Goal: Information Seeking & Learning: Learn about a topic

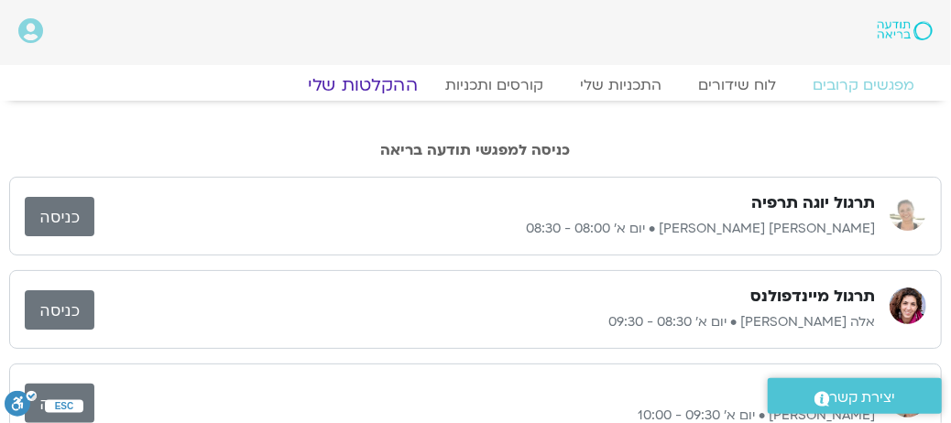
click at [369, 86] on link "ההקלטות שלי" at bounding box center [363, 85] width 154 height 22
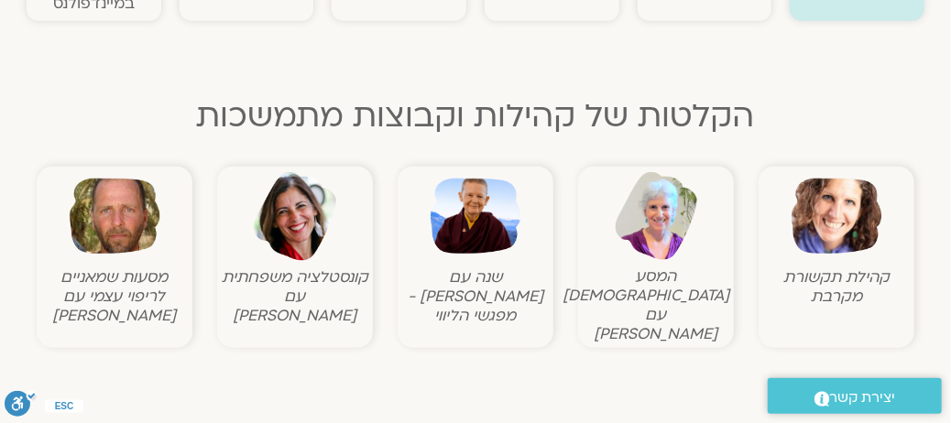
scroll to position [825, 0]
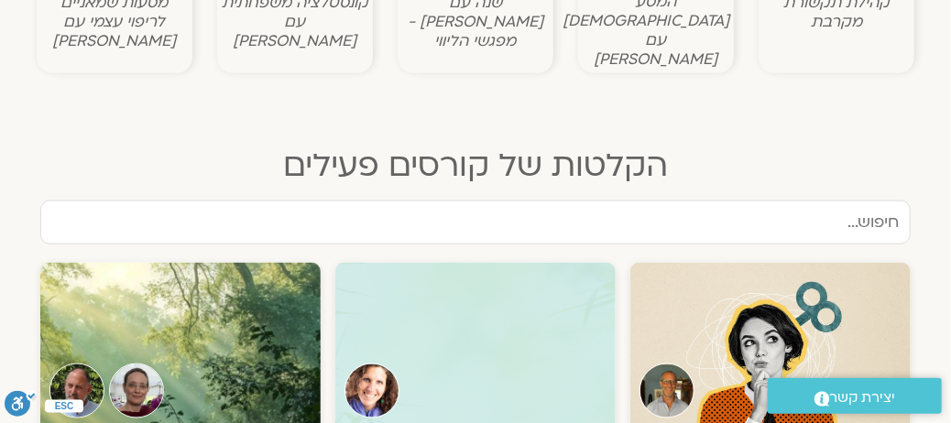
click at [755, 211] on input "text" at bounding box center [475, 223] width 871 height 44
click at [768, 201] on input "text" at bounding box center [475, 223] width 871 height 44
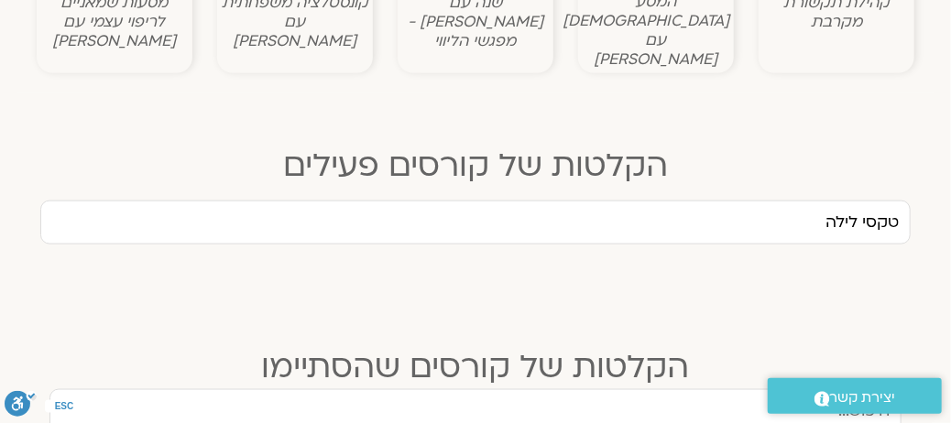
type input "טקסי לילה"
click at [529, 209] on input "טקסי לילה" at bounding box center [475, 223] width 871 height 44
click at [604, 205] on input "טקסי לילה" at bounding box center [475, 223] width 871 height 44
click at [604, 204] on input "טקסי לילה" at bounding box center [475, 223] width 871 height 44
click at [504, 203] on input "טקסי לילה" at bounding box center [475, 223] width 871 height 44
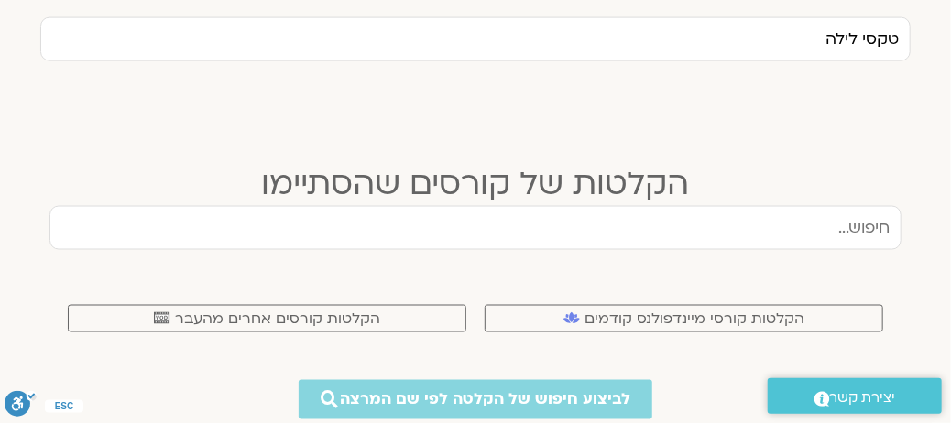
scroll to position [1283, 0]
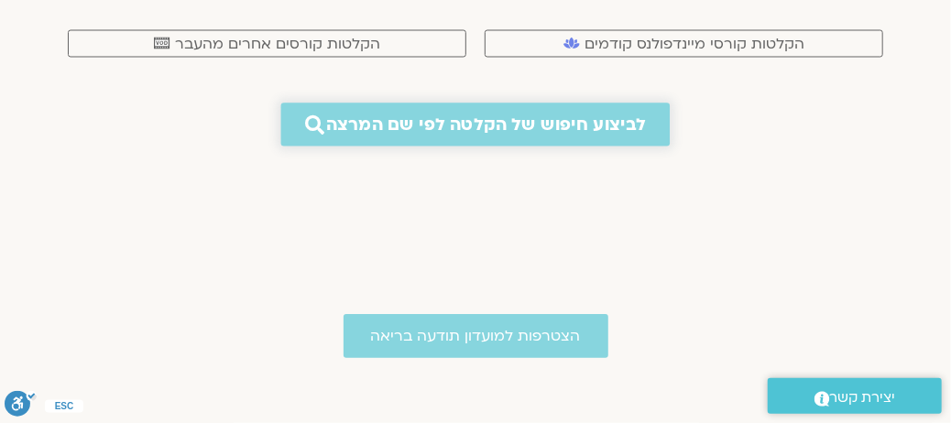
click at [445, 115] on span "לביצוע חיפוש של הקלטה לפי שם המרצה" at bounding box center [486, 124] width 320 height 19
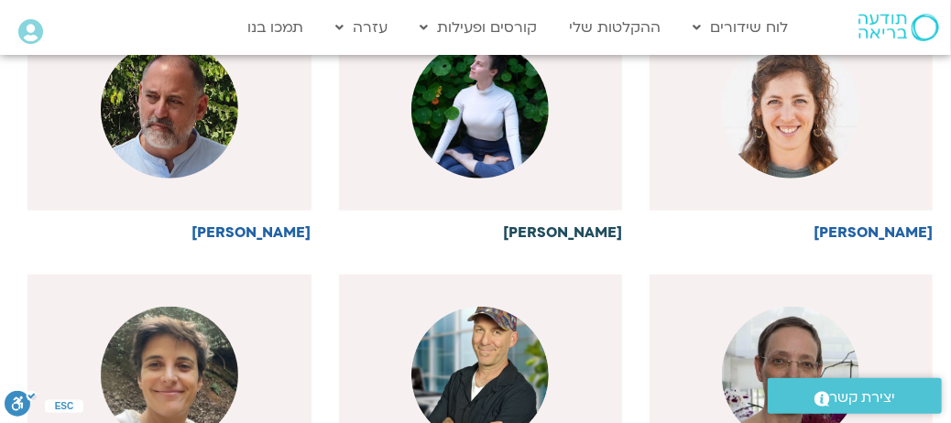
scroll to position [550, 0]
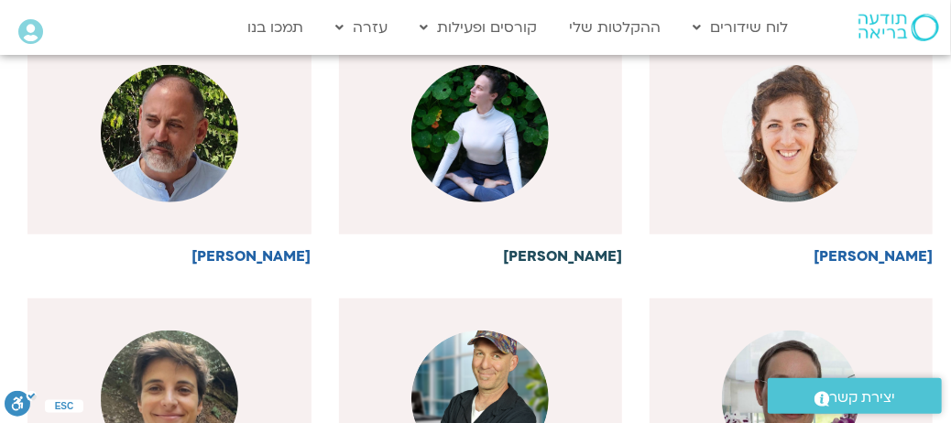
click at [586, 254] on h6 "[PERSON_NAME]" at bounding box center [480, 256] width 283 height 16
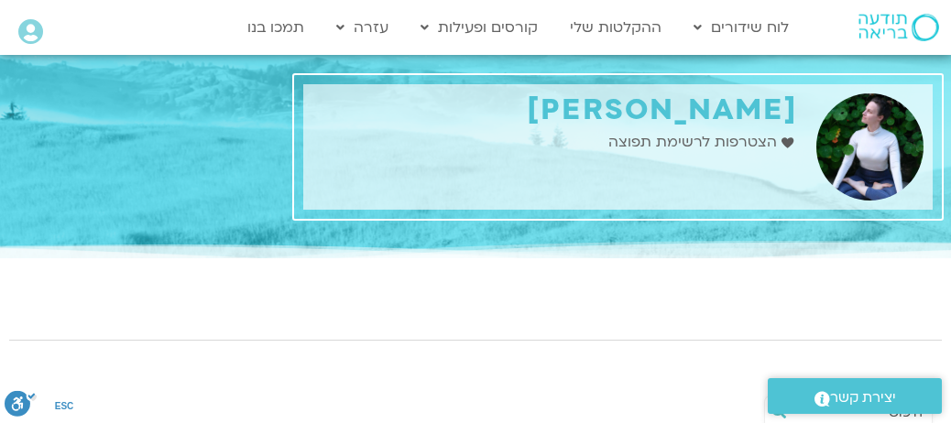
click at [495, 158] on div "[PERSON_NAME] כתובת: [PERSON_NAME] שפות: עברית Fill 1 Created with Sketch. הצטר…" at bounding box center [554, 147] width 503 height 126
click at [713, 139] on span "הצטרפות לרשימת תפוצה" at bounding box center [695, 142] width 173 height 25
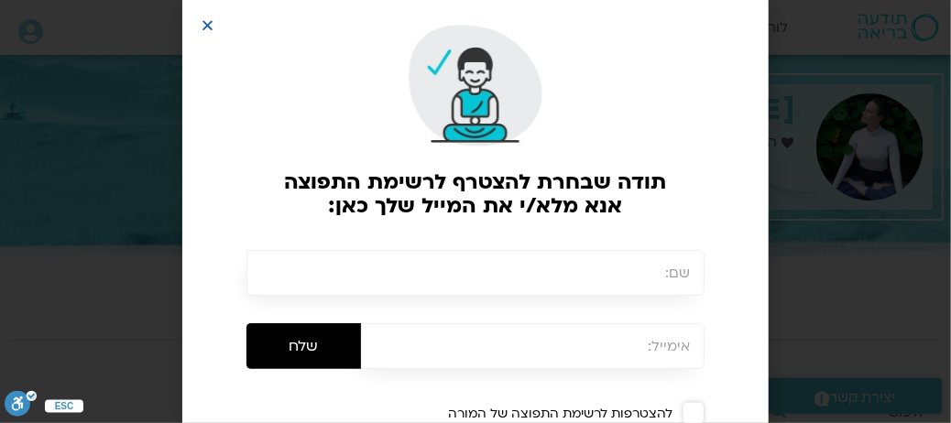
click at [233, 38] on div at bounding box center [475, 85] width 541 height 125
click at [213, 27] on icon "Close" at bounding box center [208, 25] width 14 height 14
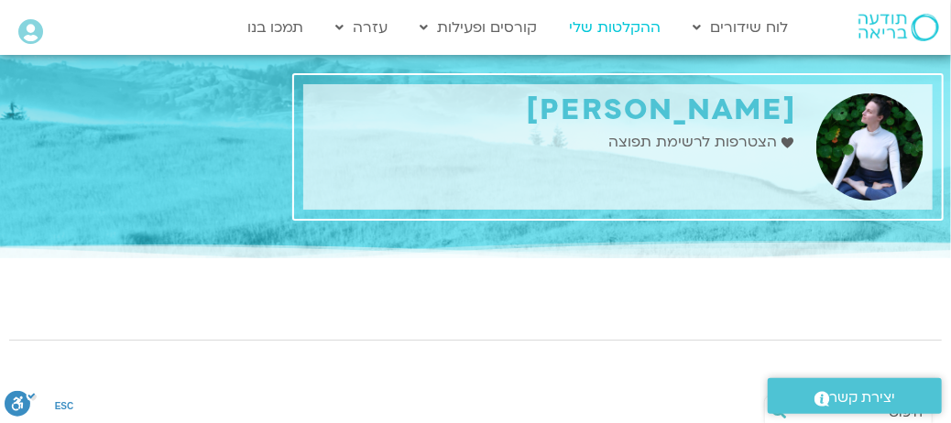
click at [609, 26] on link "ההקלטות שלי" at bounding box center [616, 27] width 110 height 35
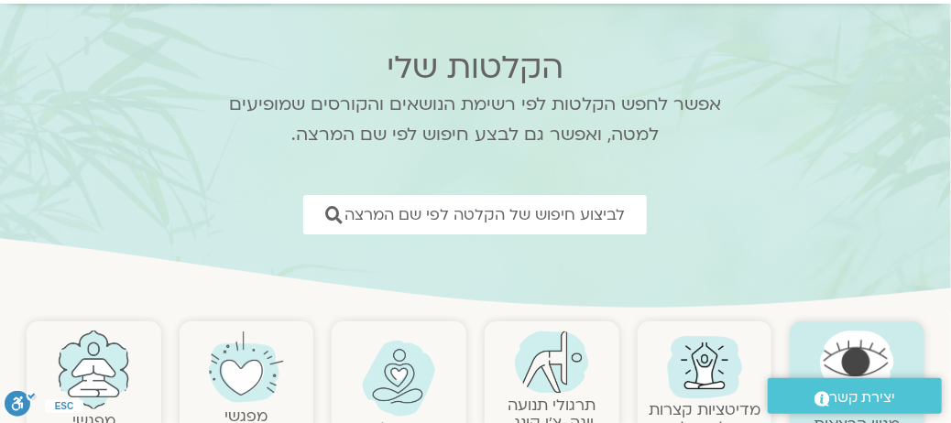
scroll to position [183, 0]
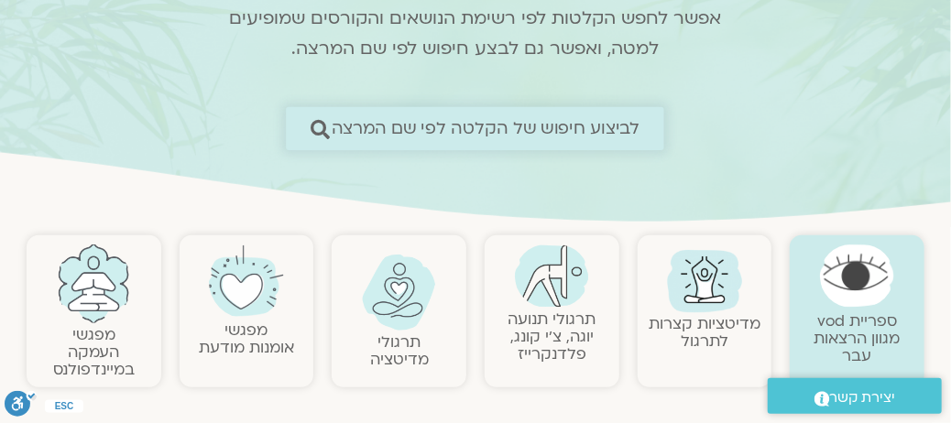
click at [399, 127] on span "לביצוע חיפוש של הקלטה לפי שם המרצה" at bounding box center [486, 128] width 309 height 19
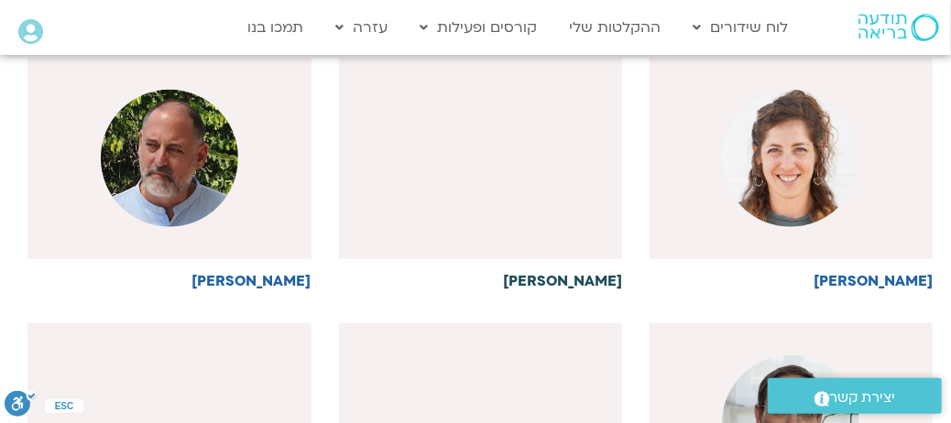
scroll to position [550, 0]
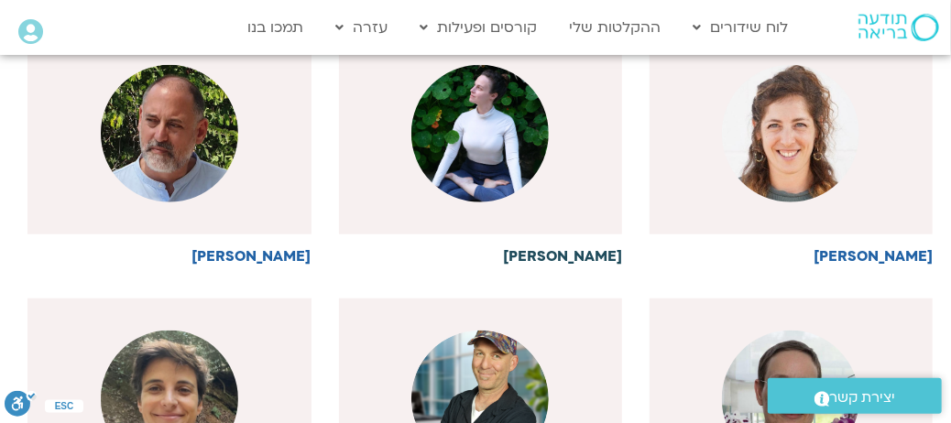
click at [491, 181] on img at bounding box center [480, 133] width 137 height 137
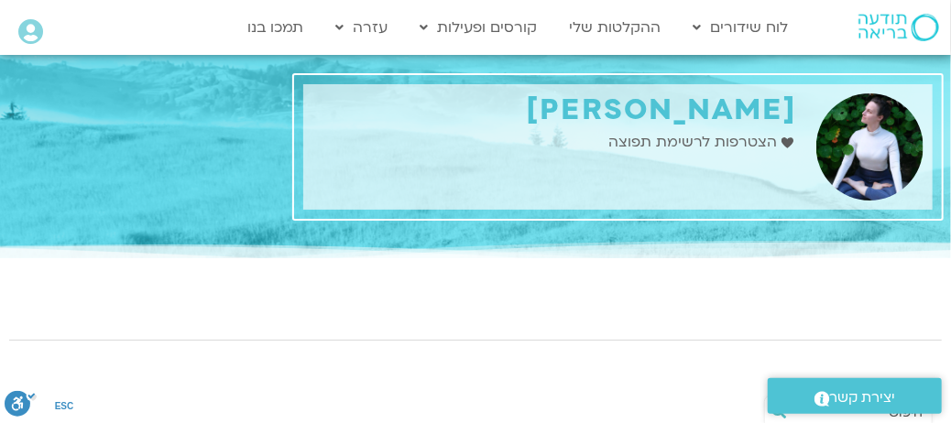
click at [502, 127] on div "ענת דוד כתובת: אשקלון שפות: עברית Fill 1 Created with Sketch. הצטרפות לרשימת תפ…" at bounding box center [554, 147] width 503 height 126
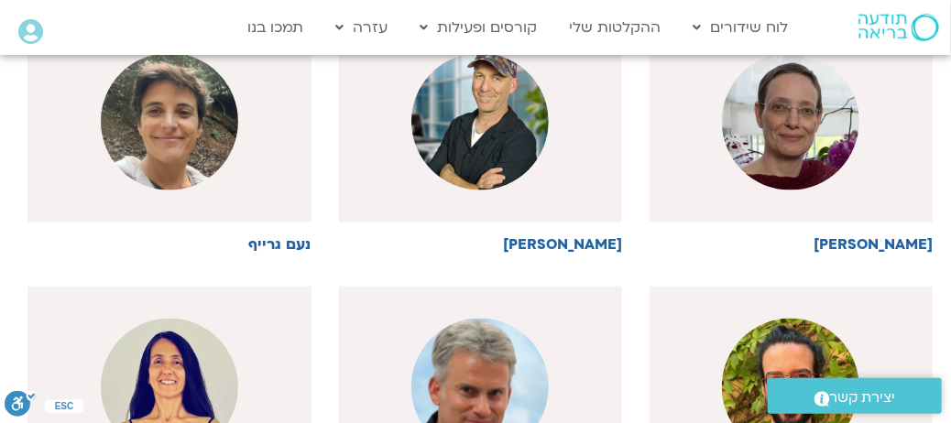
scroll to position [733, 0]
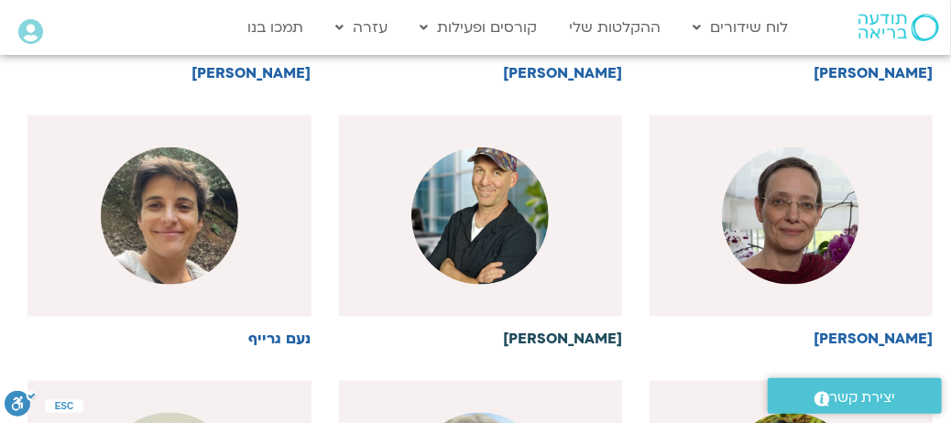
click at [460, 214] on img at bounding box center [480, 216] width 137 height 137
